Goal: Information Seeking & Learning: Learn about a topic

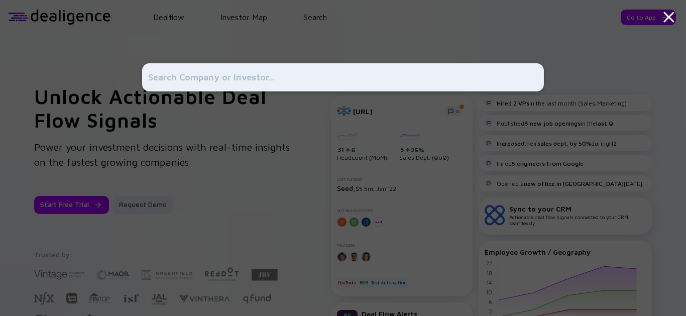
click at [668, 18] on icon at bounding box center [668, 17] width 9 height 9
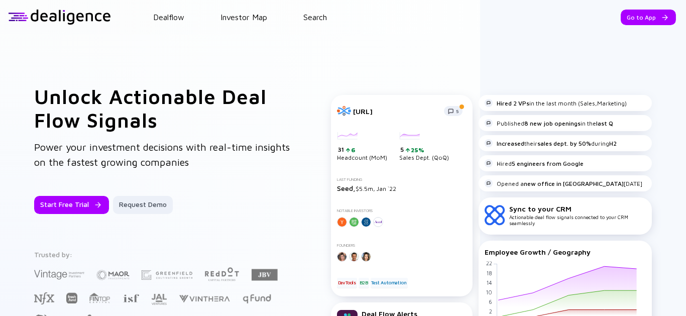
click at [182, 10] on header "Dealflow Investor Map Search Go to App Dealflow Investor Map Go to App" at bounding box center [343, 17] width 686 height 34
click at [174, 19] on link "Dealflow" at bounding box center [168, 17] width 31 height 9
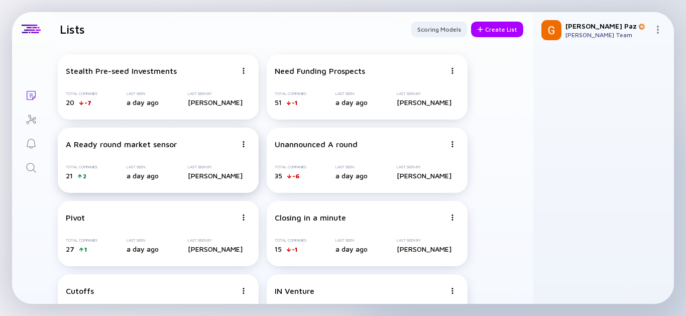
click at [136, 175] on div "Total Companies 21 2 Last Seen a day ago Last Seen By [PERSON_NAME]" at bounding box center [158, 172] width 185 height 15
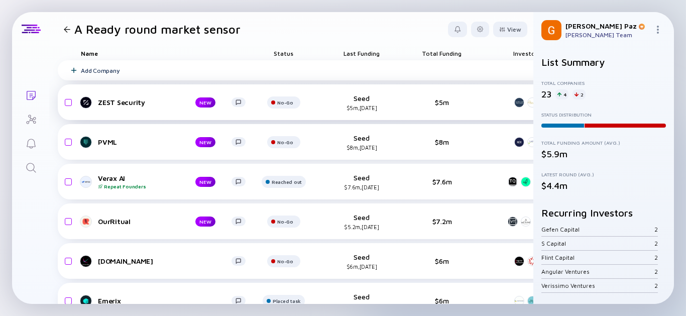
click at [136, 105] on div "ZEST Security" at bounding box center [138, 102] width 81 height 9
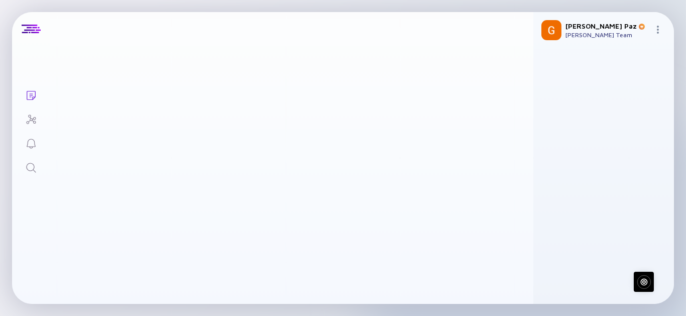
click at [123, 100] on div "ZEST Security" at bounding box center [128, 102] width 81 height 9
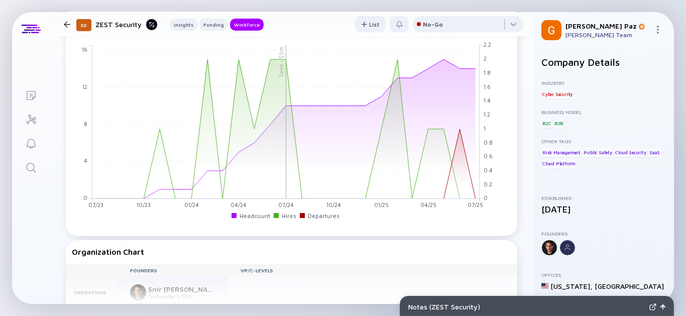
scroll to position [836, 0]
